Goal: Transaction & Acquisition: Purchase product/service

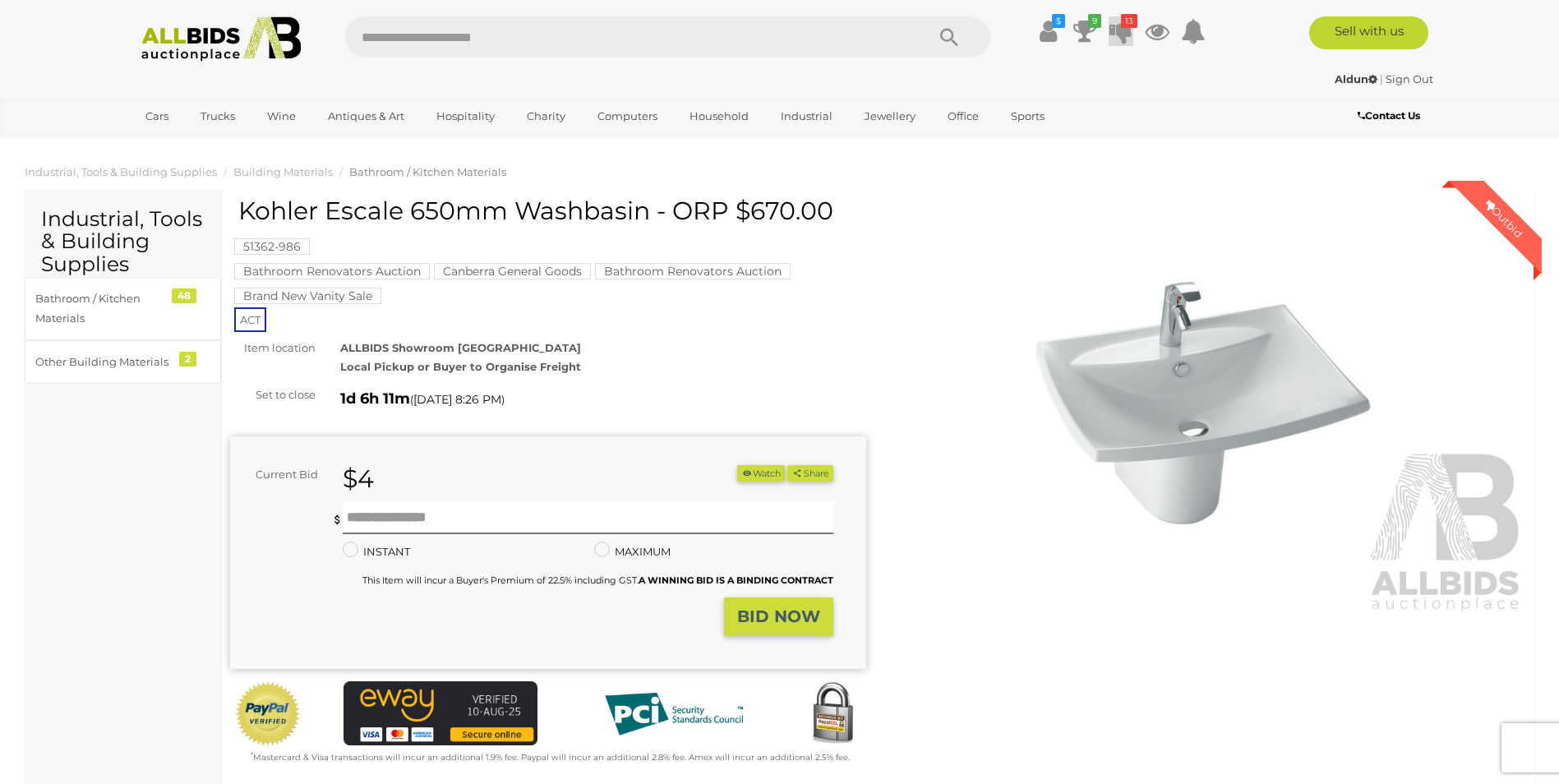
click at [1126, 27] on icon "13" at bounding box center [1129, 20] width 17 height 14
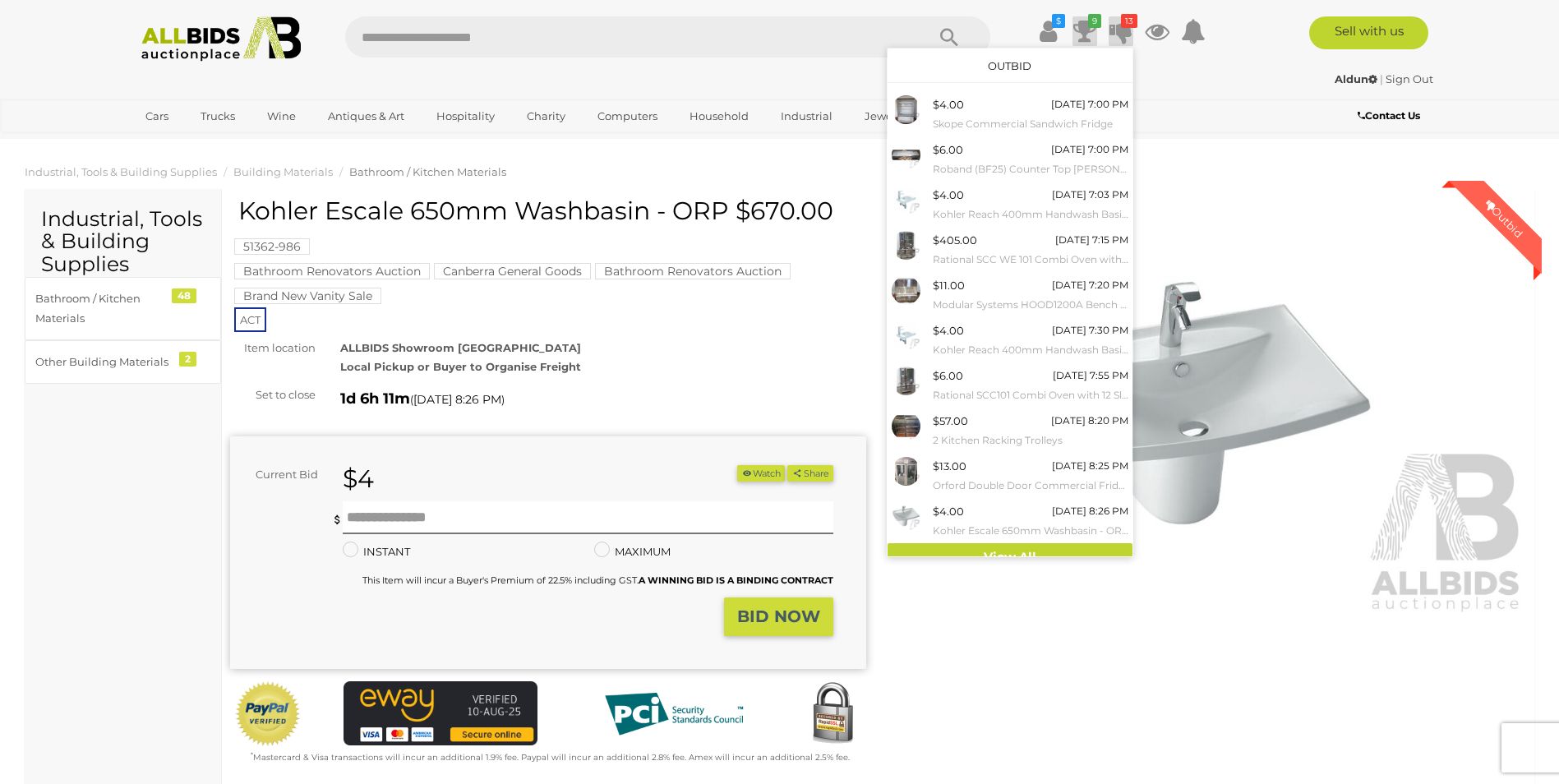
click at [1082, 39] on icon at bounding box center [1085, 31] width 23 height 29
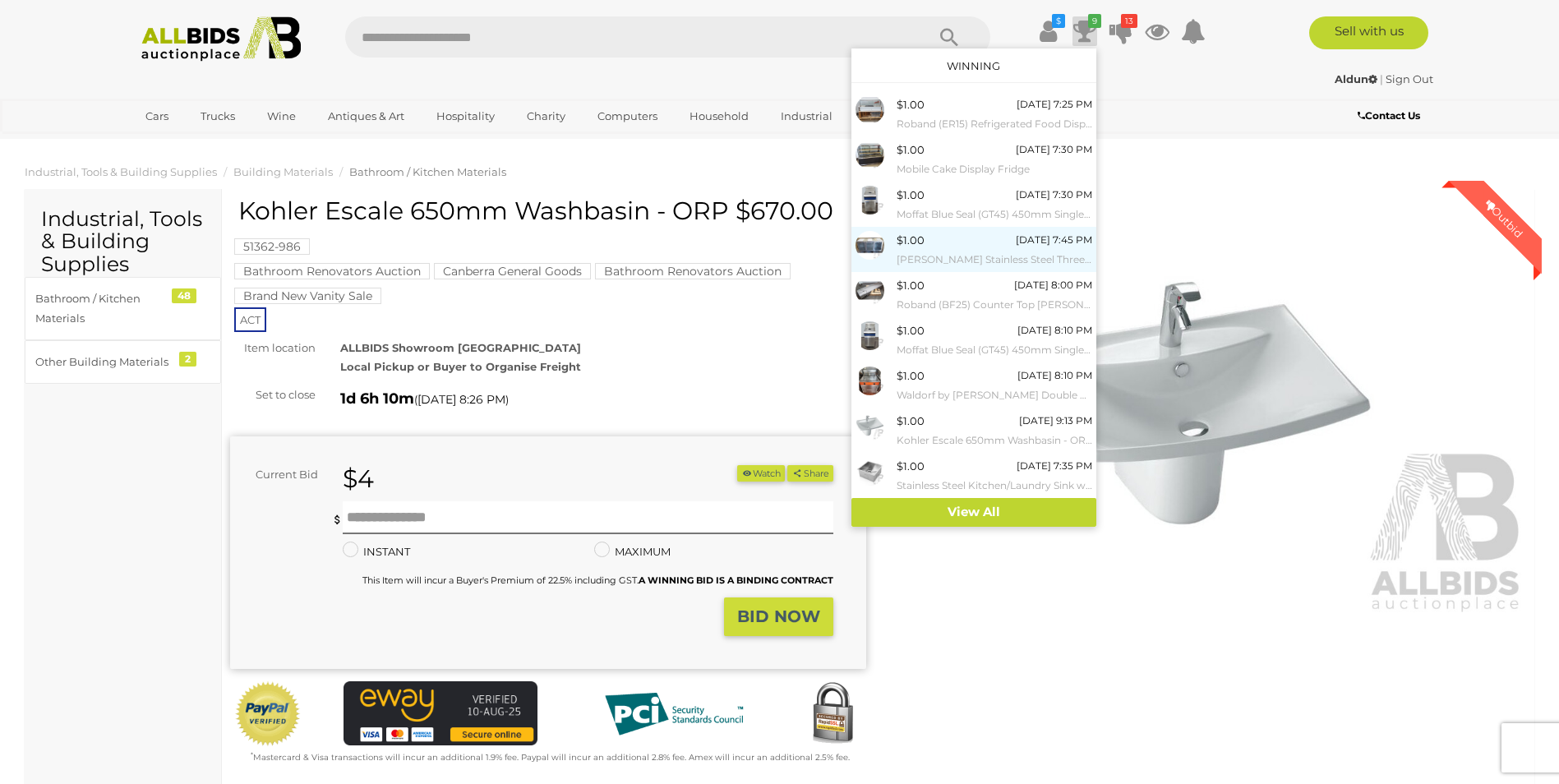
click at [938, 247] on div "$1.00 [DATE] 7:45 PM [PERSON_NAME] Stainless Steel Three Door Under Bench Fridge" at bounding box center [994, 249] width 196 height 37
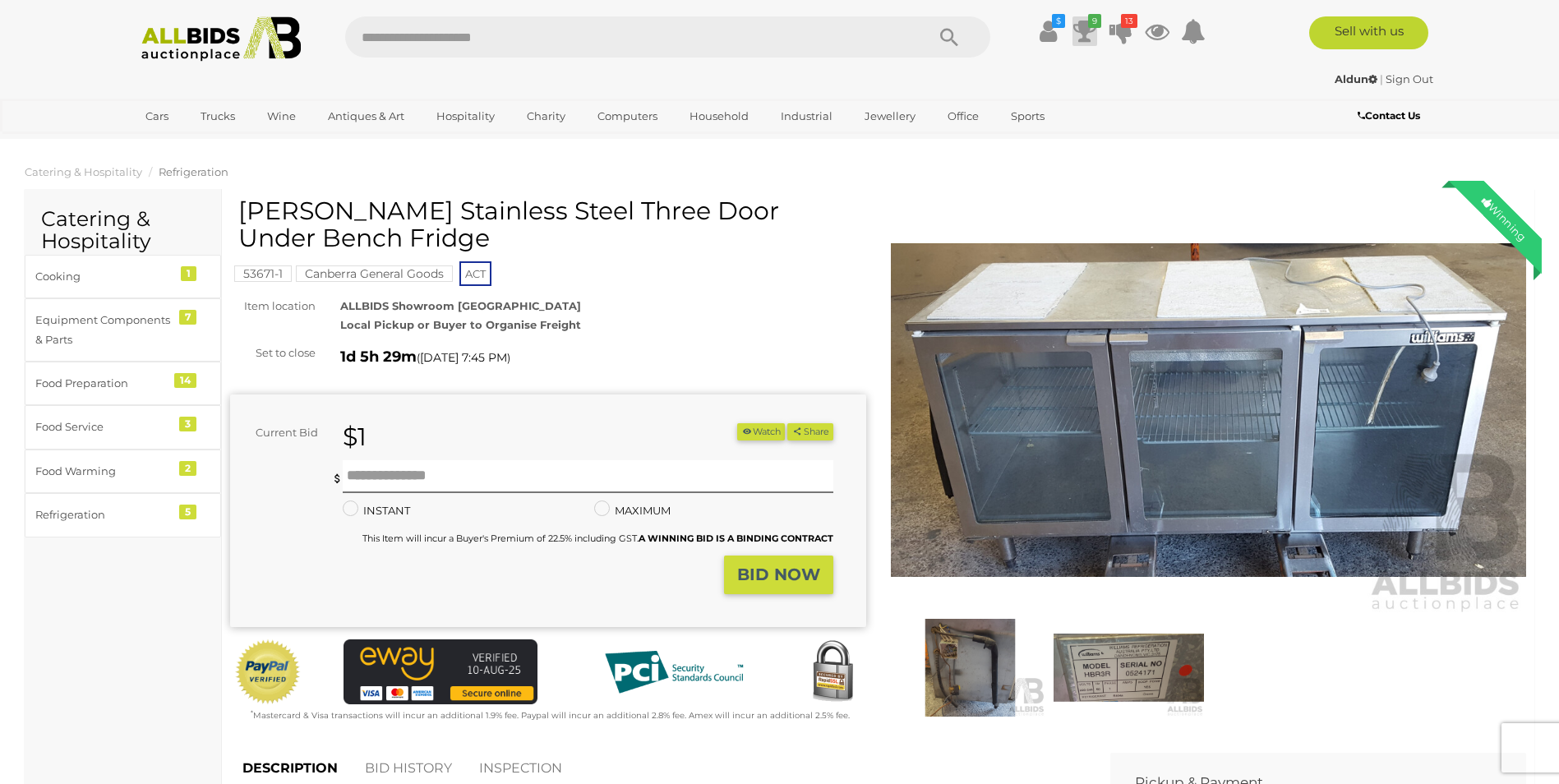
click at [1090, 29] on icon at bounding box center [1085, 31] width 23 height 29
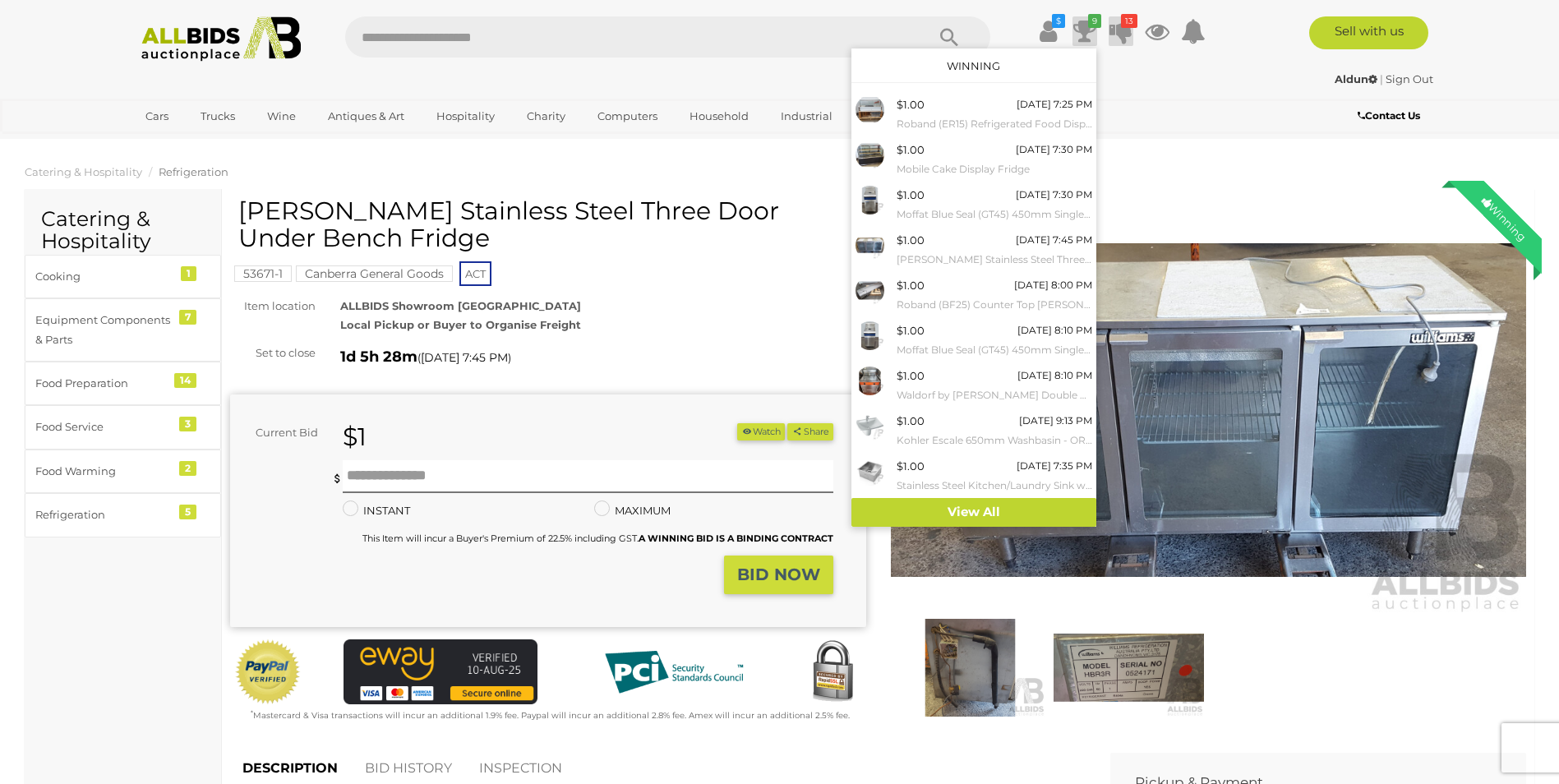
click at [1122, 30] on icon at bounding box center [1122, 31] width 23 height 29
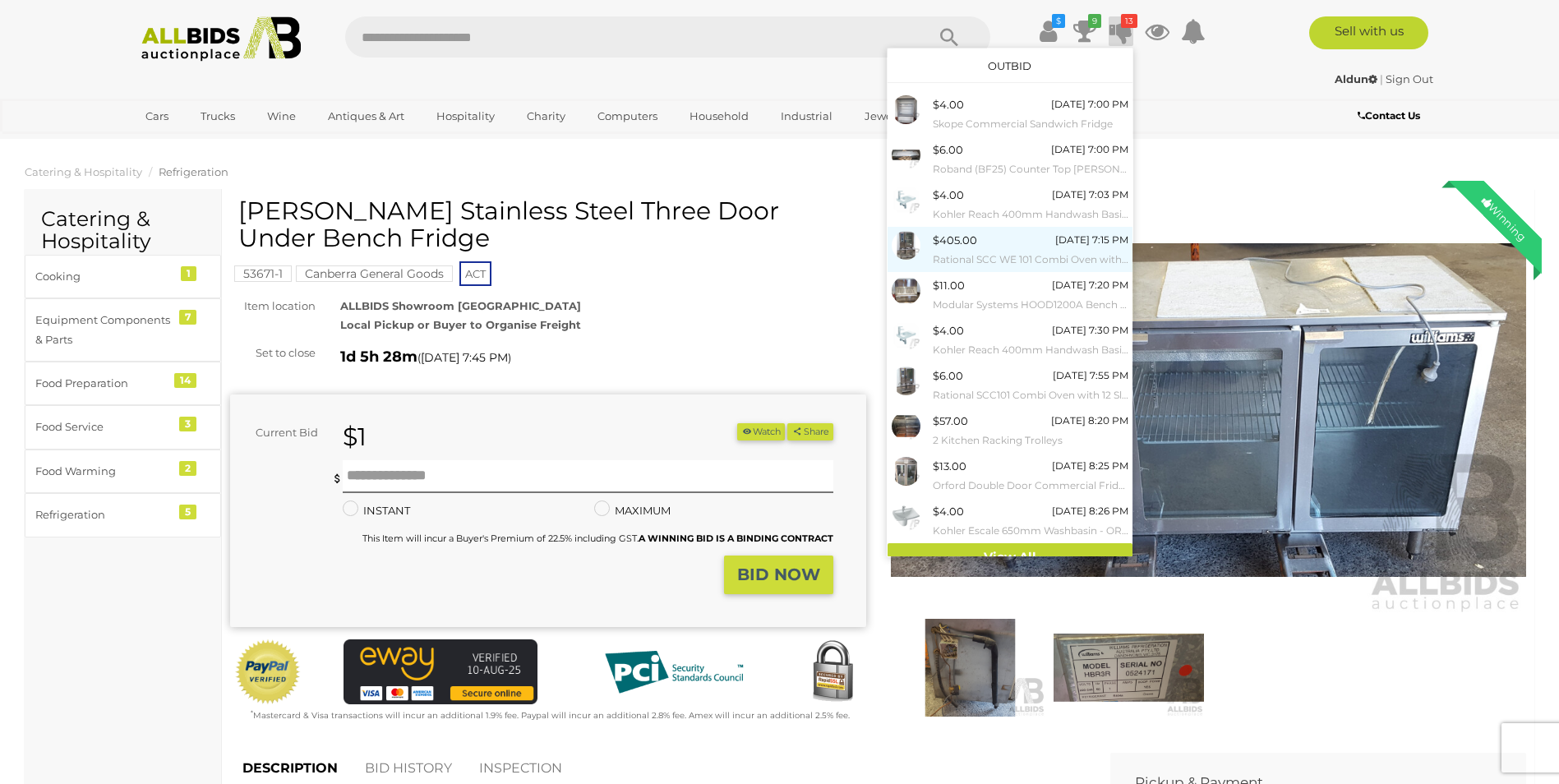
click at [943, 245] on div "$405.00" at bounding box center [955, 240] width 45 height 19
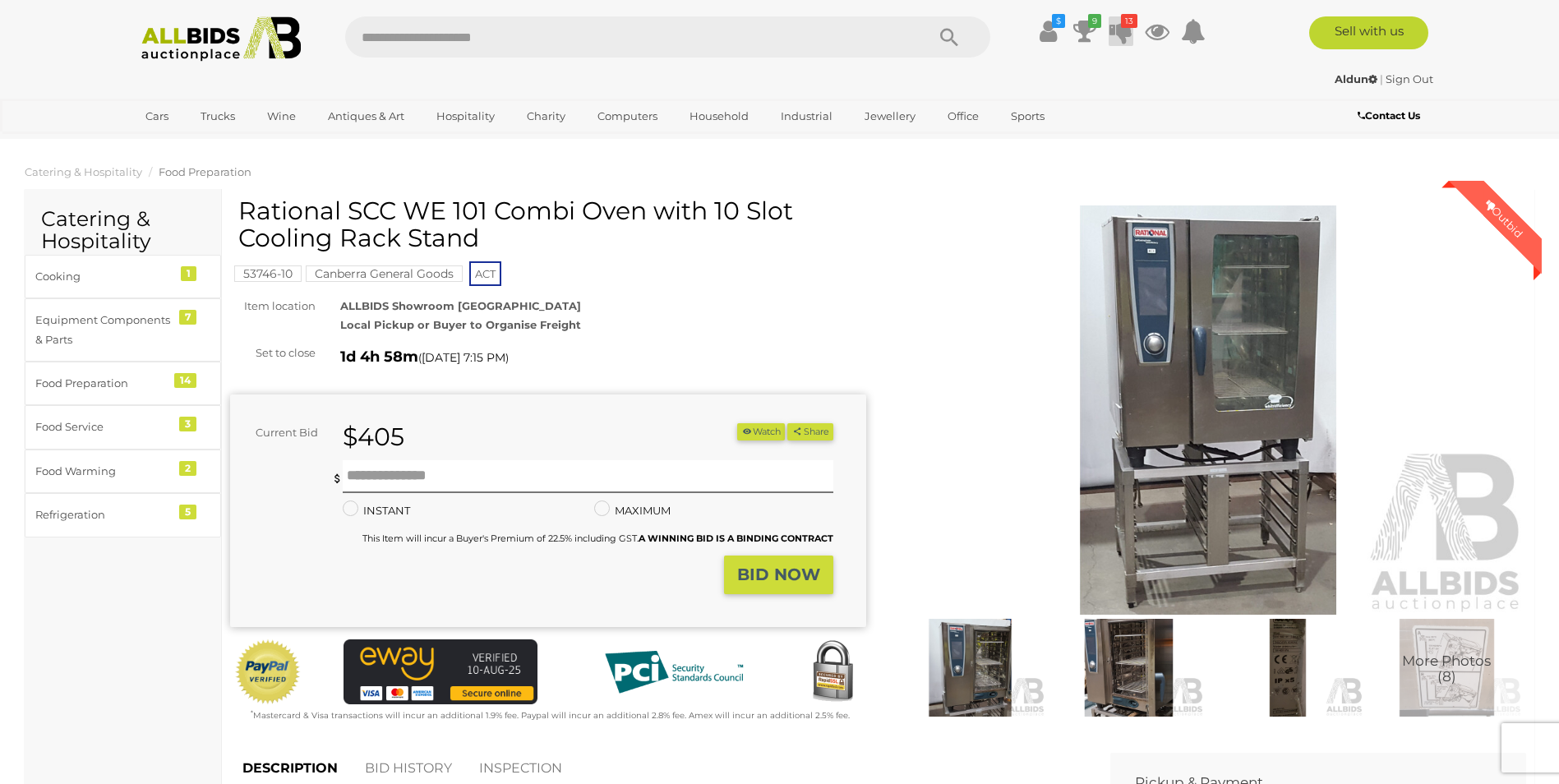
click at [1119, 25] on icon at bounding box center [1122, 31] width 23 height 29
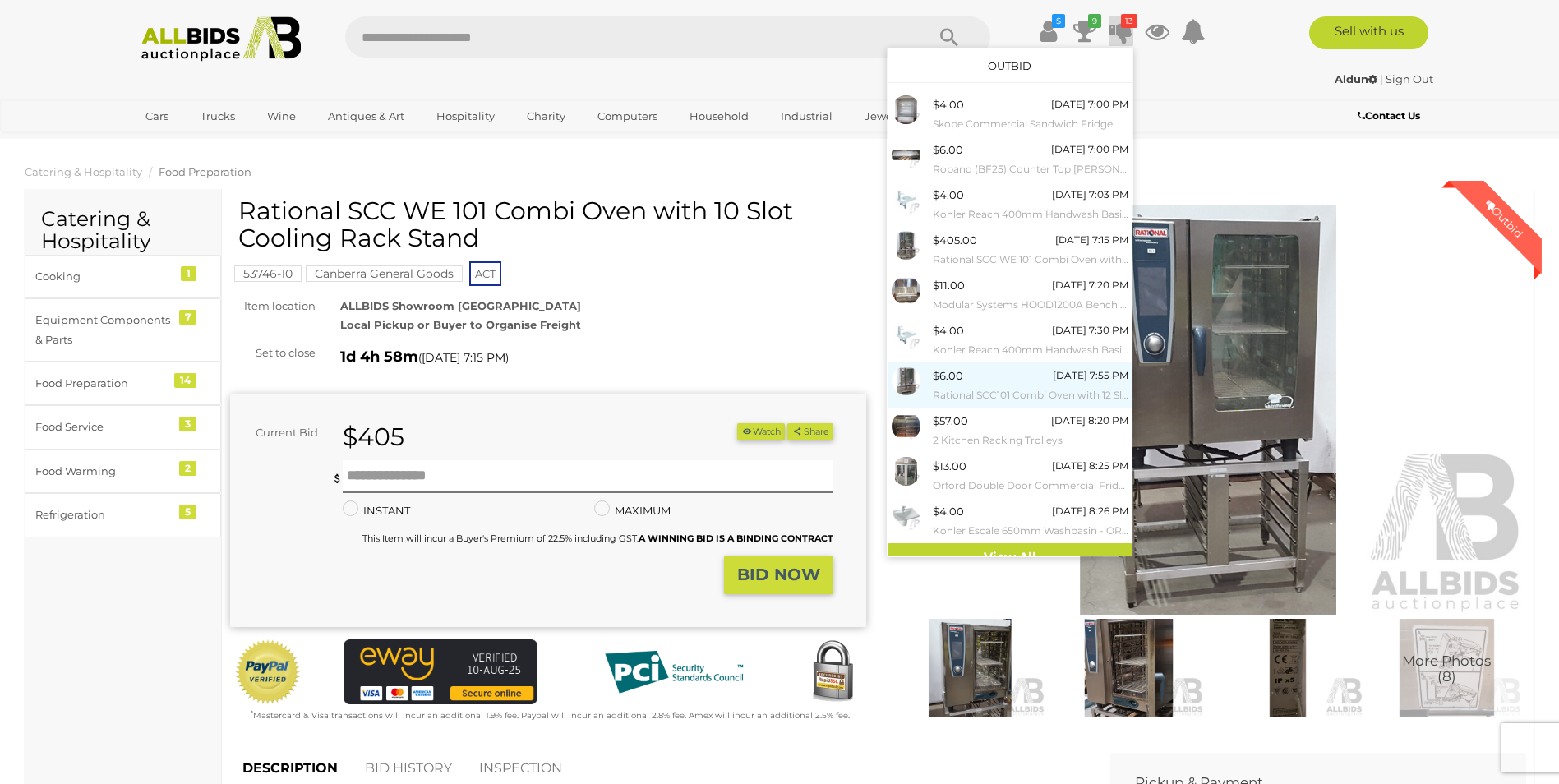
scroll to position [15, 0]
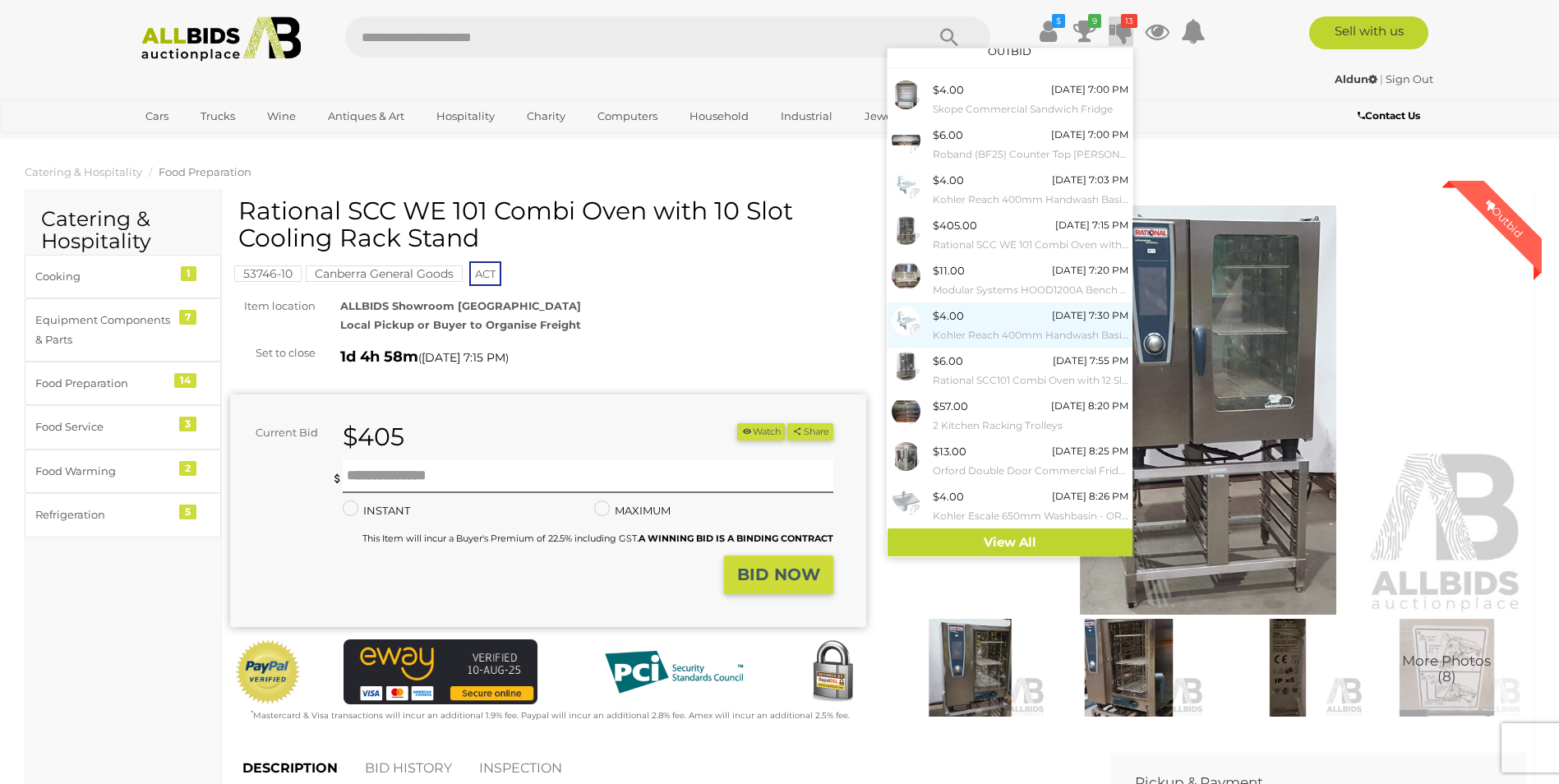
click at [950, 307] on div "$4.00" at bounding box center [948, 316] width 31 height 19
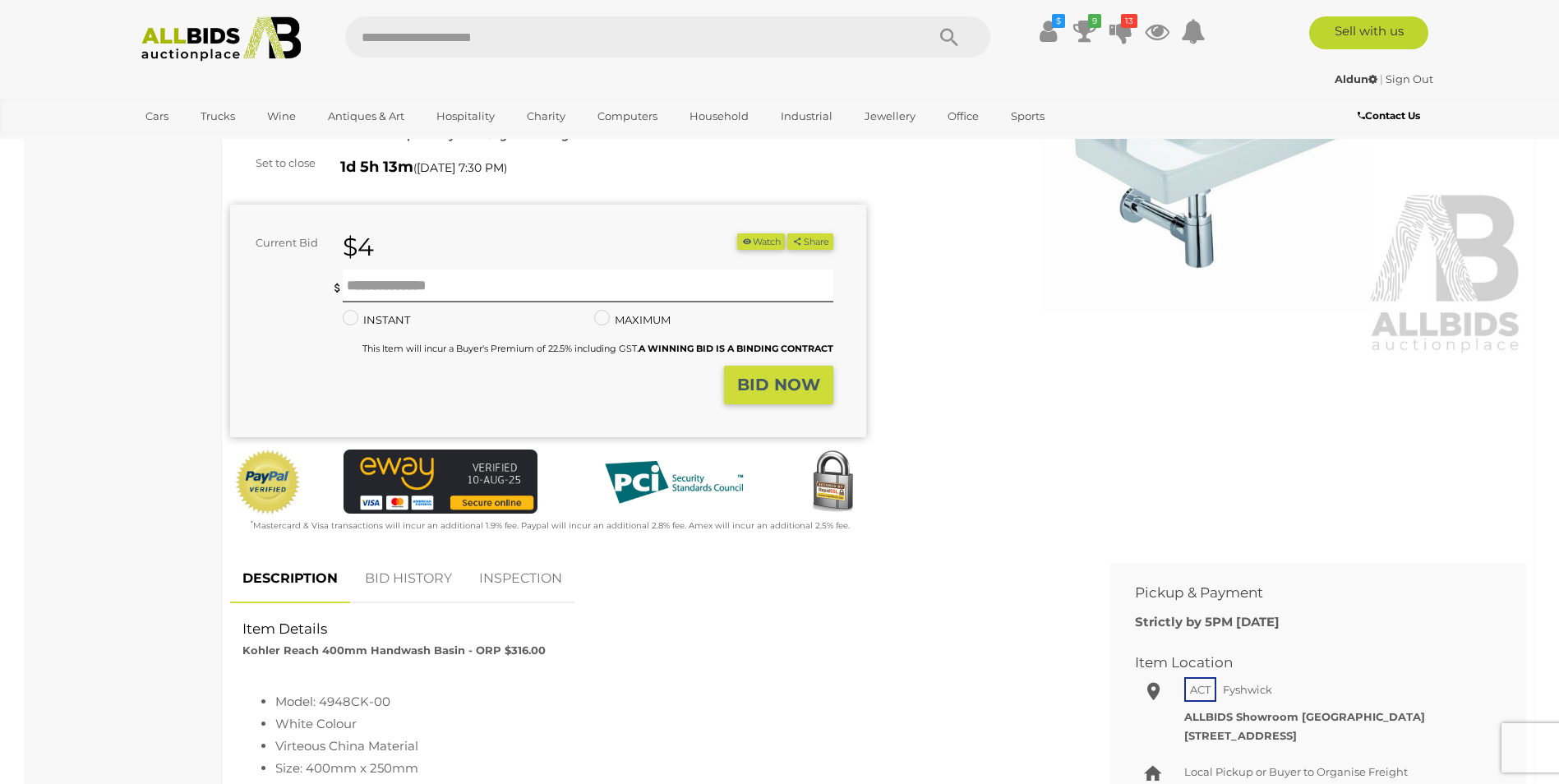
scroll to position [328, 0]
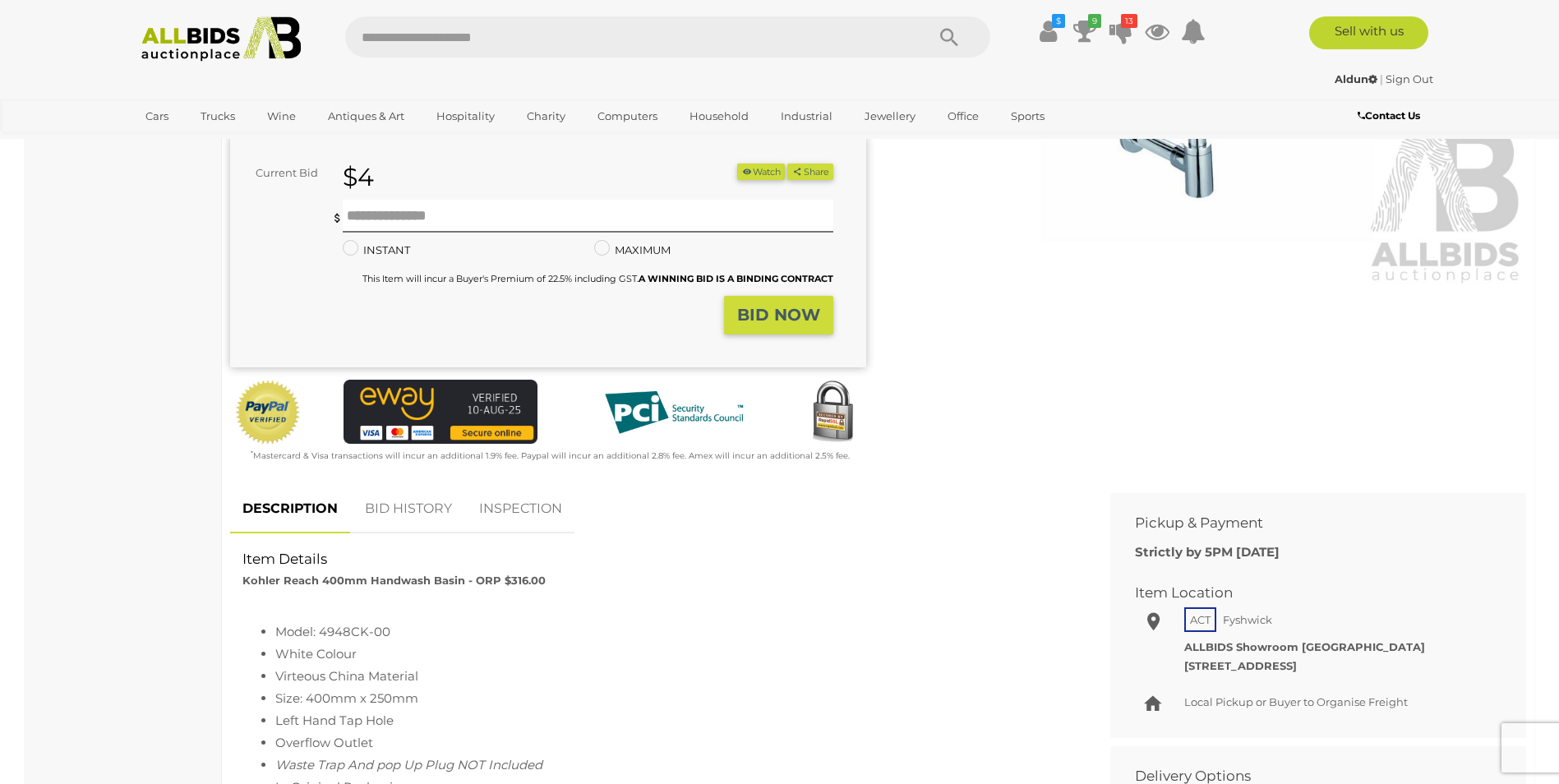
click at [416, 512] on link "BID HISTORY" at bounding box center [408, 509] width 112 height 49
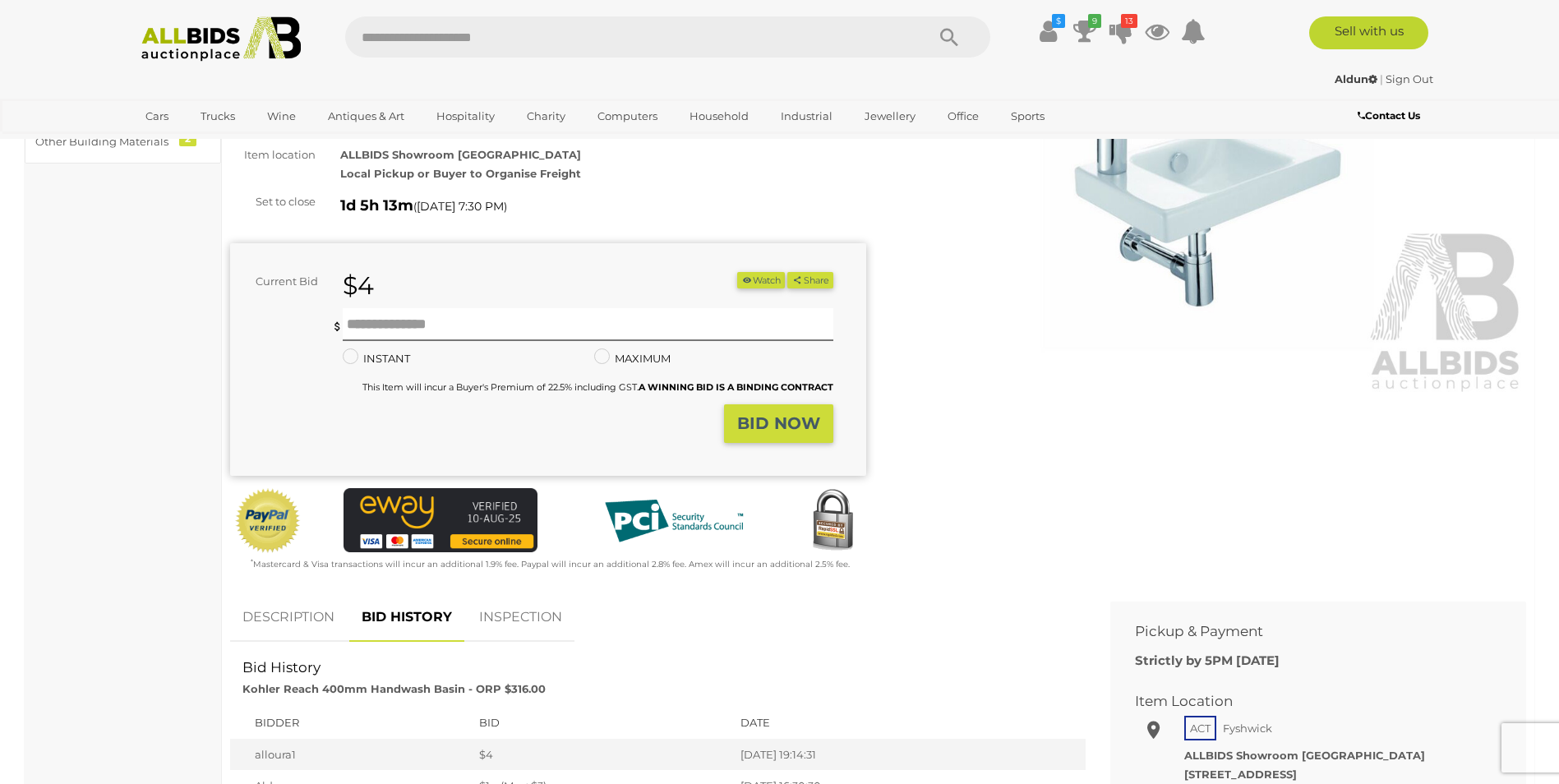
scroll to position [0, 0]
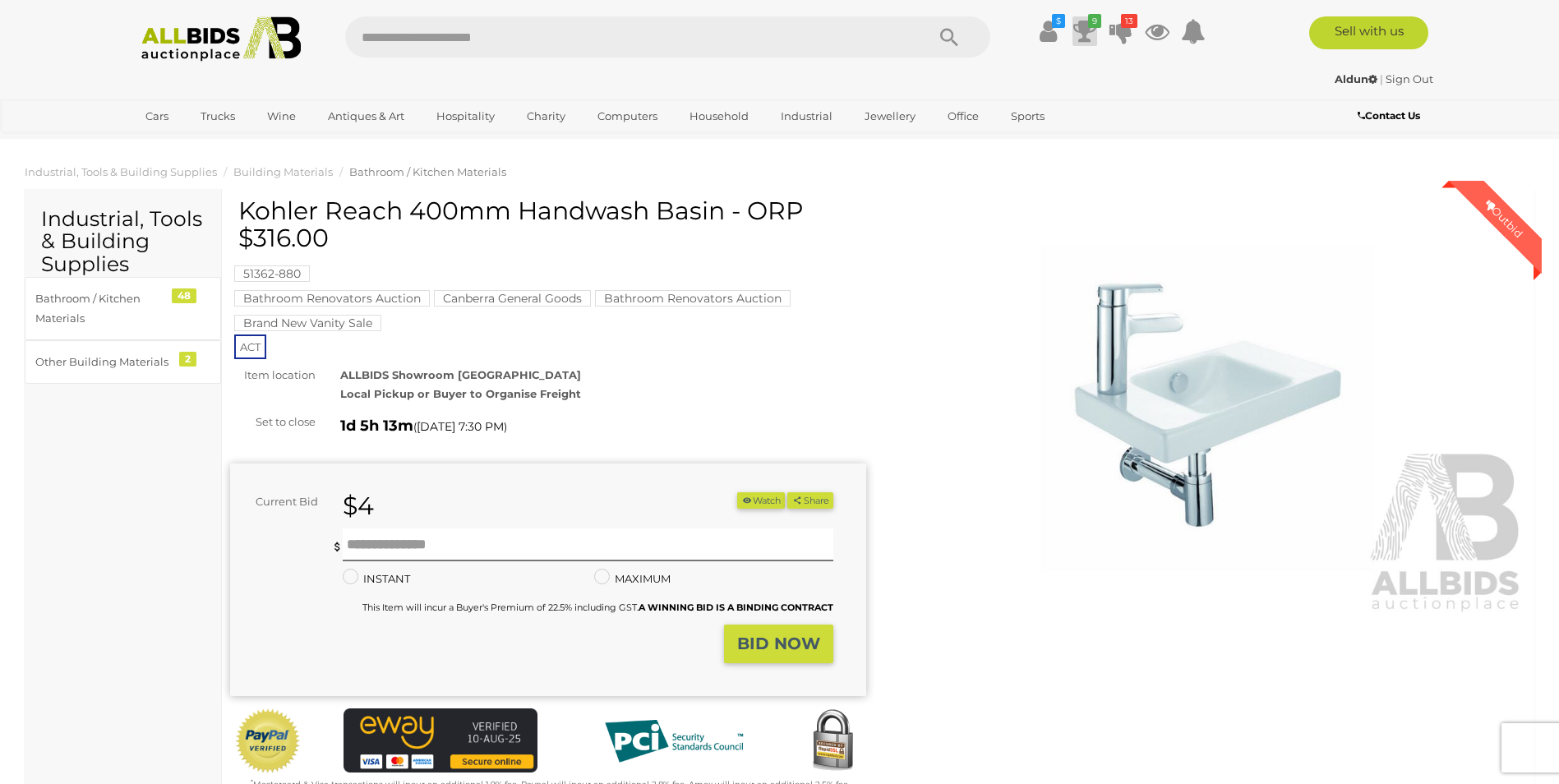
click at [1085, 32] on icon at bounding box center [1085, 31] width 23 height 29
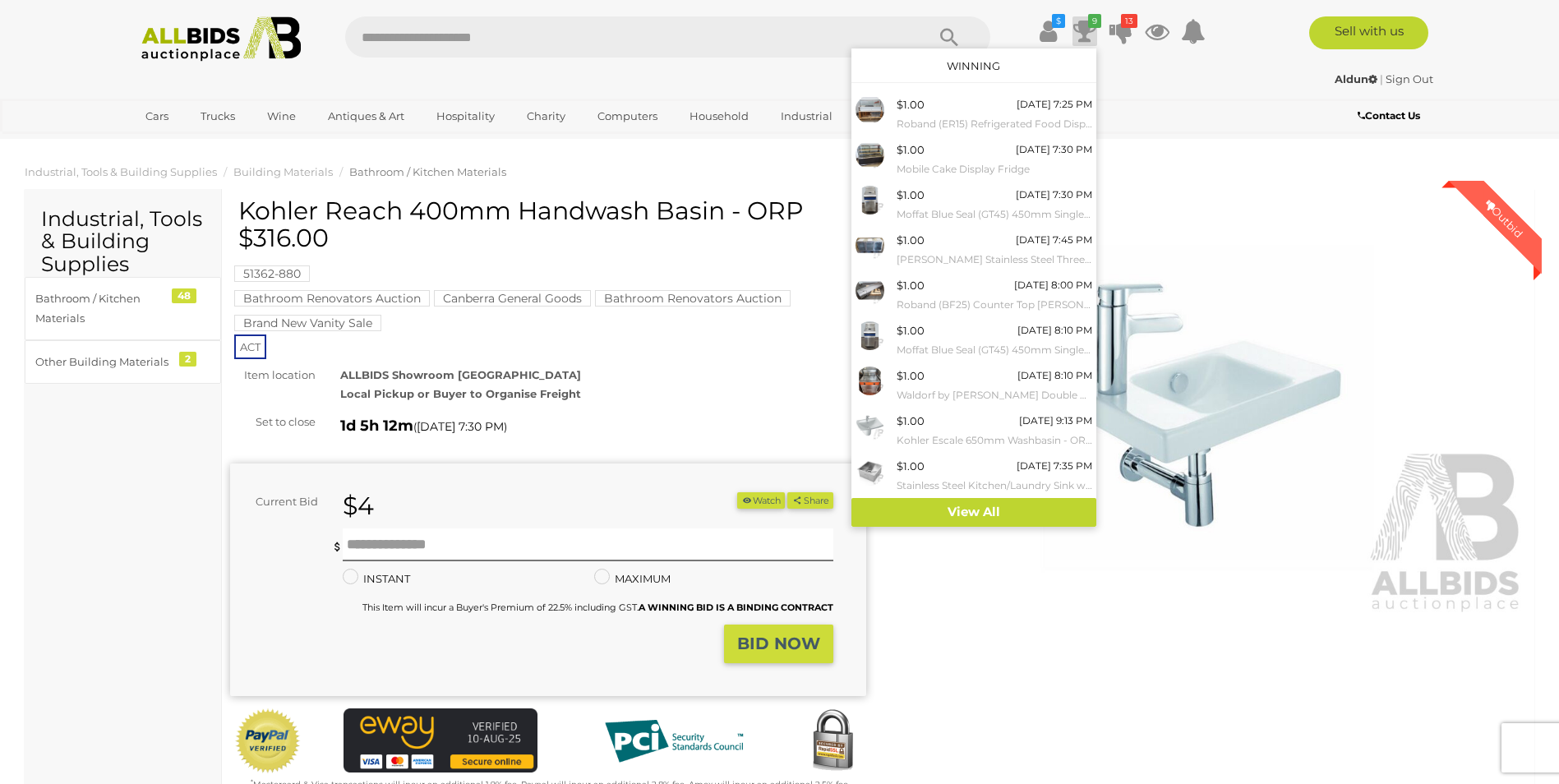
click at [1231, 184] on ol "Industrial, Tools & Building Supplies Building Materials Bathroom / Kitchen Mat…" at bounding box center [780, 172] width 1559 height 27
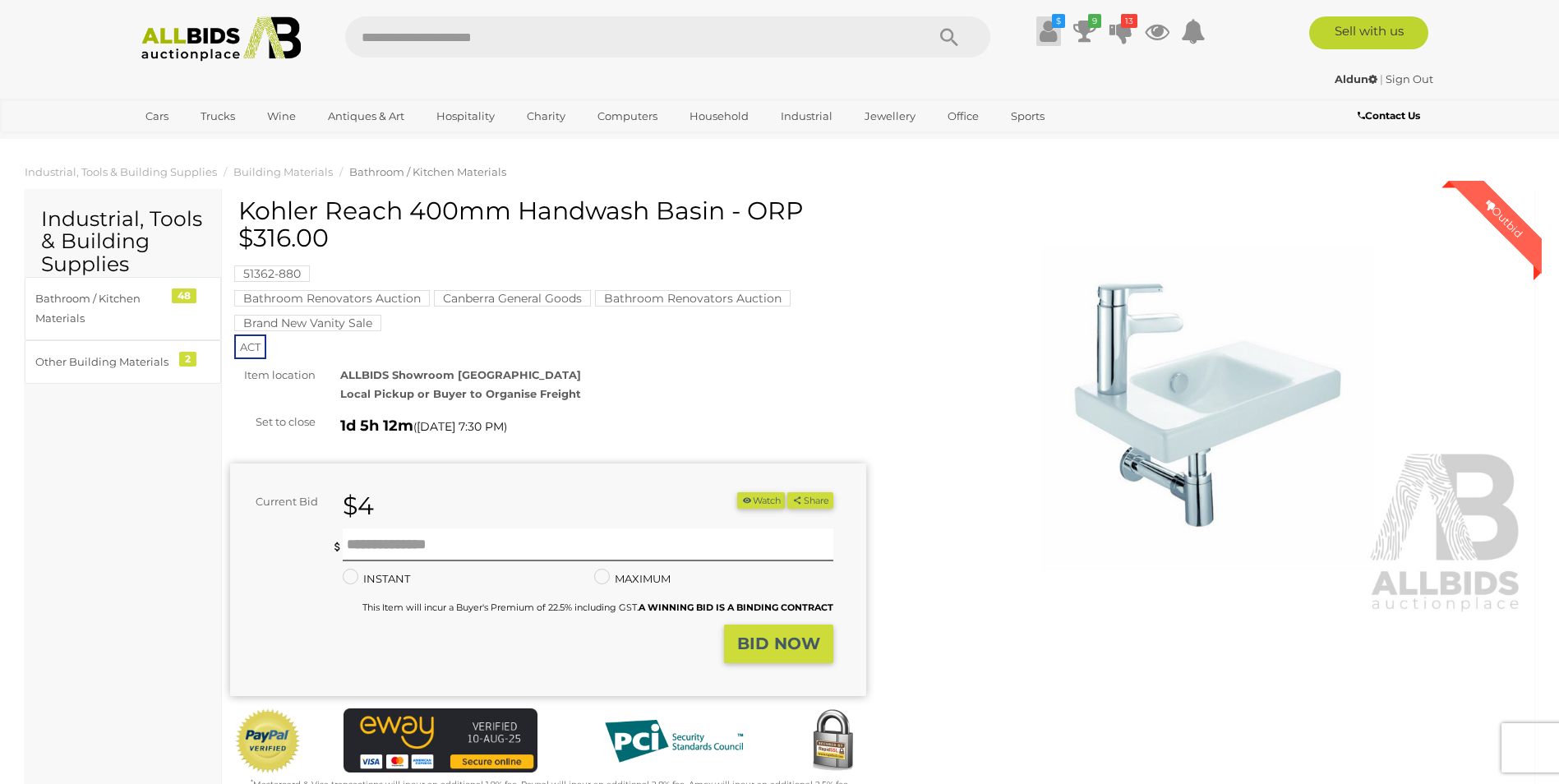
click at [1042, 32] on icon at bounding box center [1048, 31] width 18 height 29
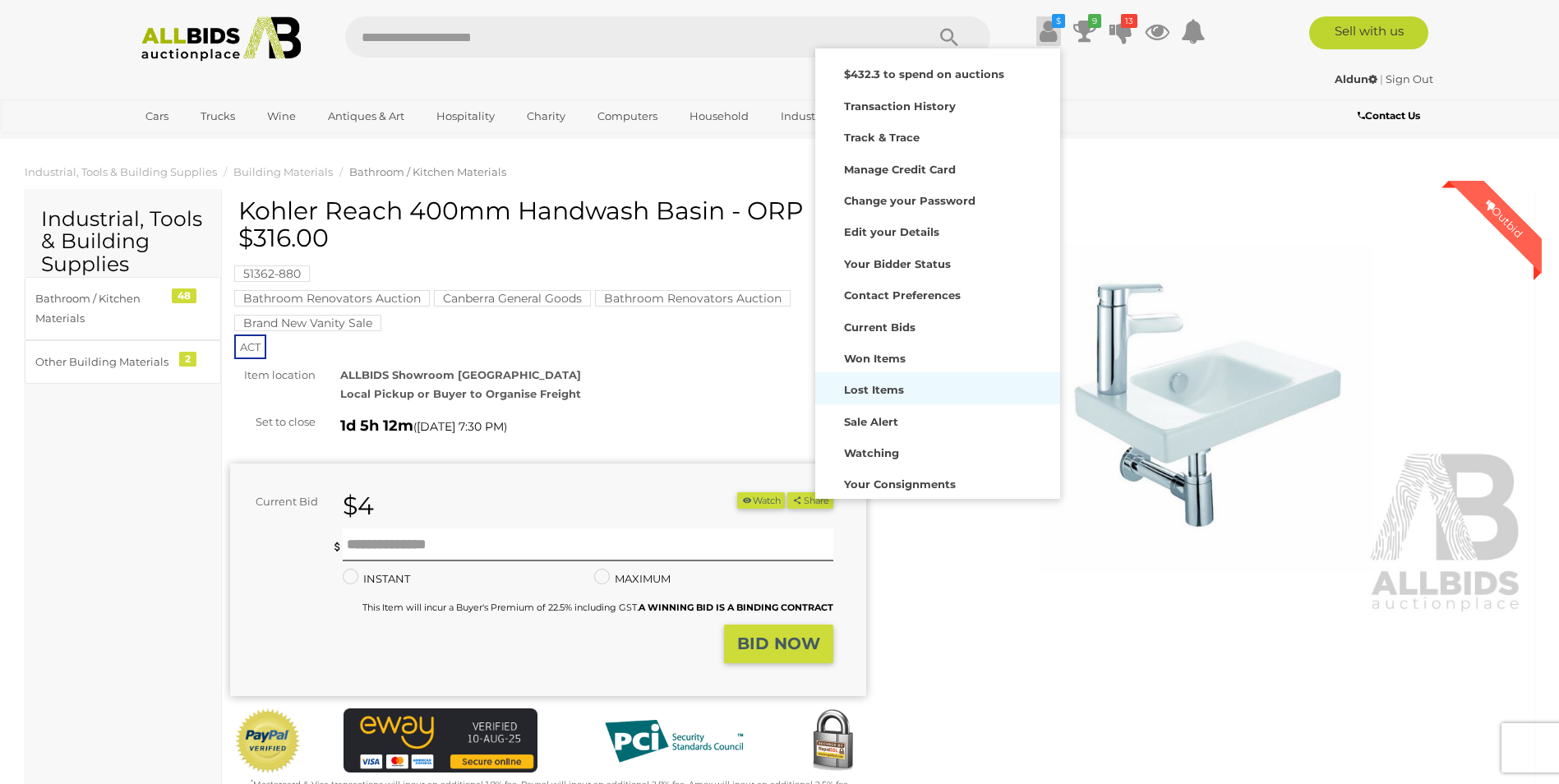
click at [856, 386] on strong "Lost Items" at bounding box center [874, 389] width 60 height 13
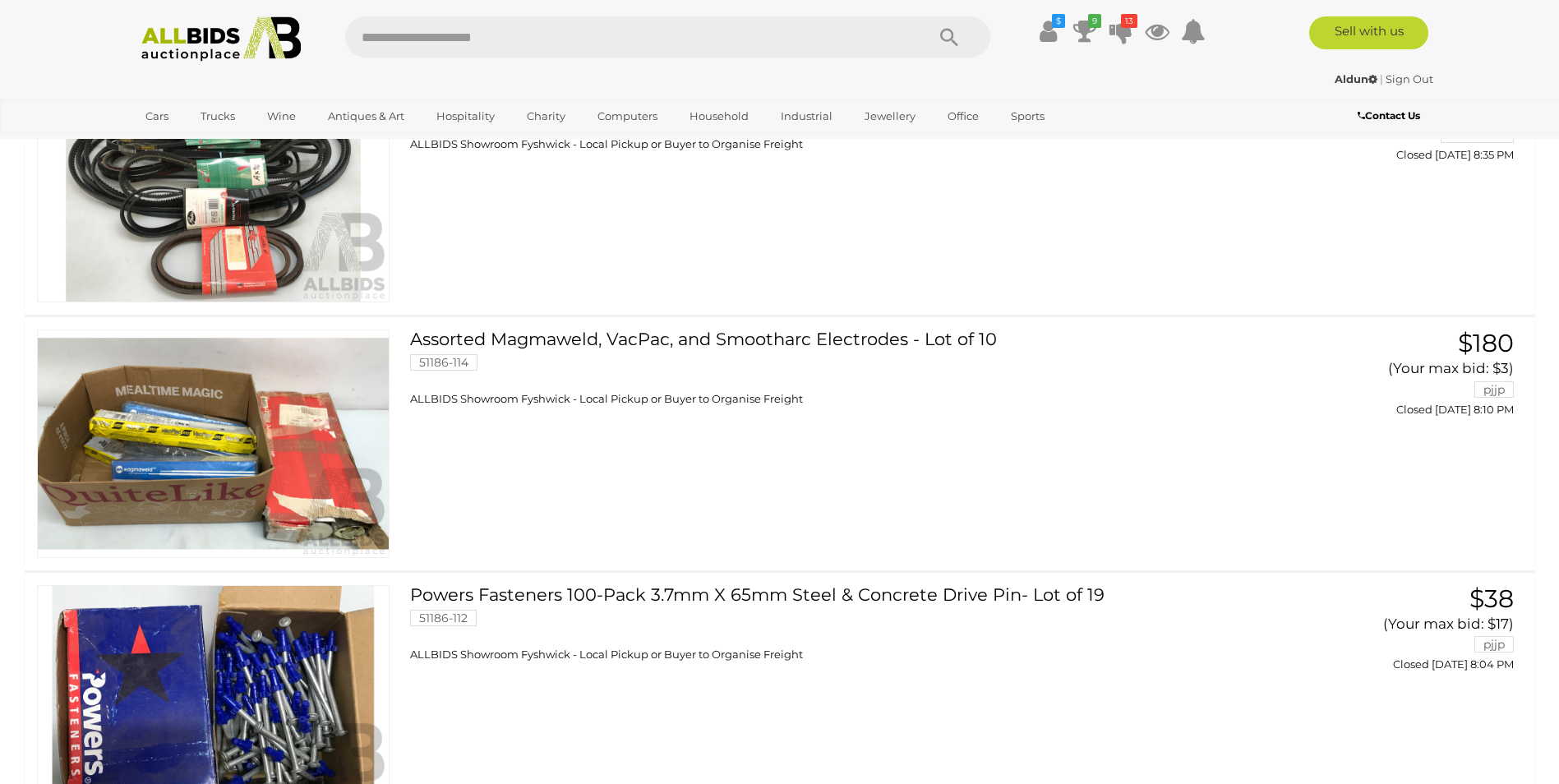
scroll to position [3369, 0]
